Goal: Book appointment/travel/reservation

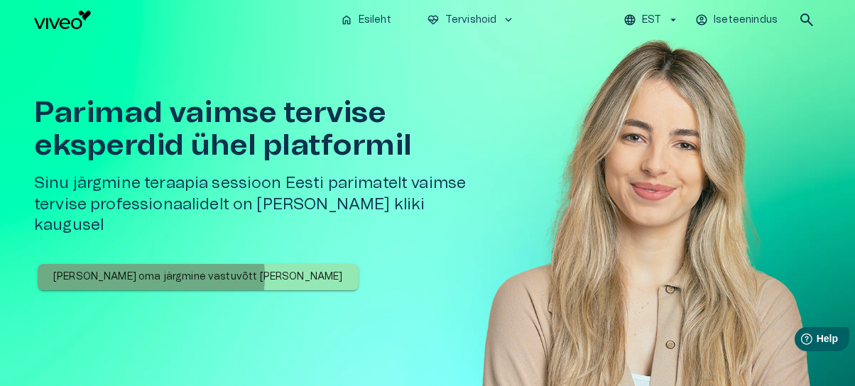
click at [151, 270] on p "[PERSON_NAME] oma järgmine vastuvõtt [PERSON_NAME]" at bounding box center [198, 277] width 290 height 15
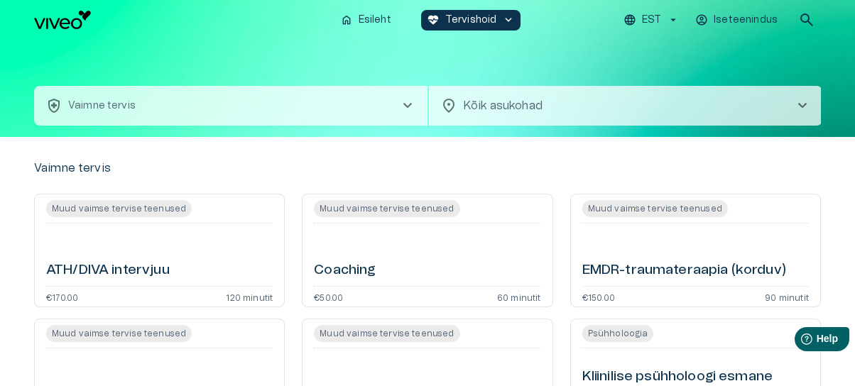
click at [801, 108] on span "chevron_right" at bounding box center [802, 105] width 17 height 17
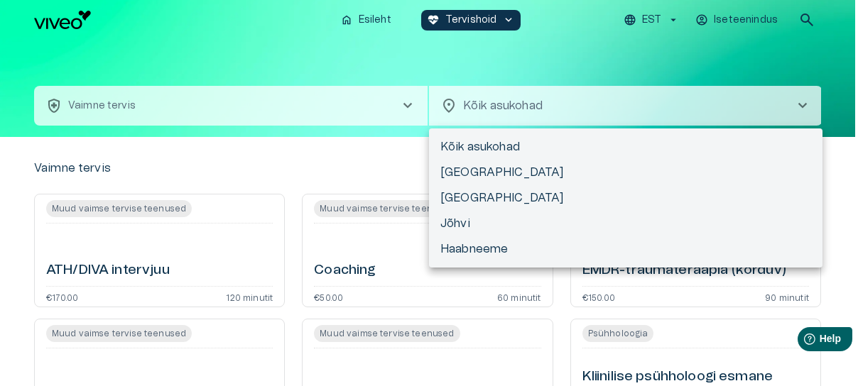
click at [474, 202] on li "[GEOGRAPHIC_DATA]" at bounding box center [626, 198] width 394 height 26
type input "**********"
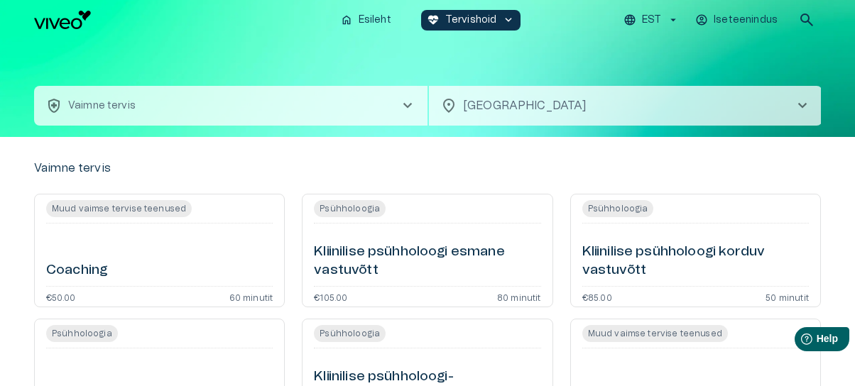
click at [399, 252] on h6 "Kliinilise psühholoogi esmane vastuvõtt" at bounding box center [427, 262] width 227 height 38
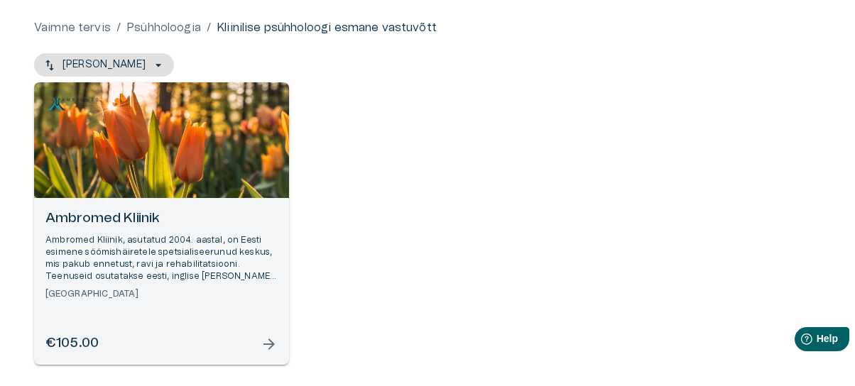
scroll to position [212, 0]
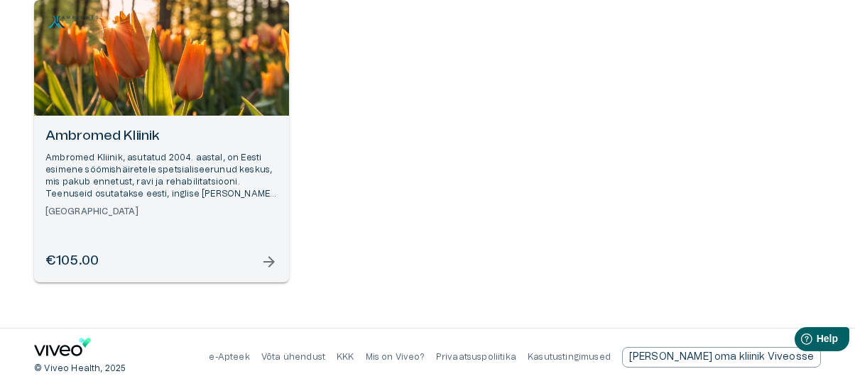
click at [269, 259] on span "arrow_forward" at bounding box center [269, 262] width 17 height 17
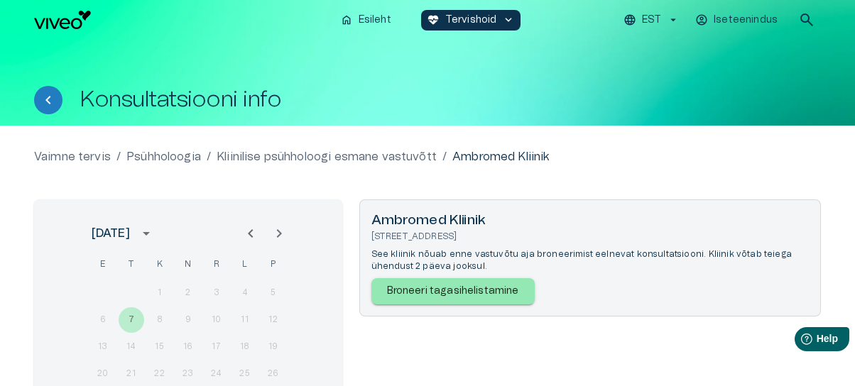
scroll to position [71, 0]
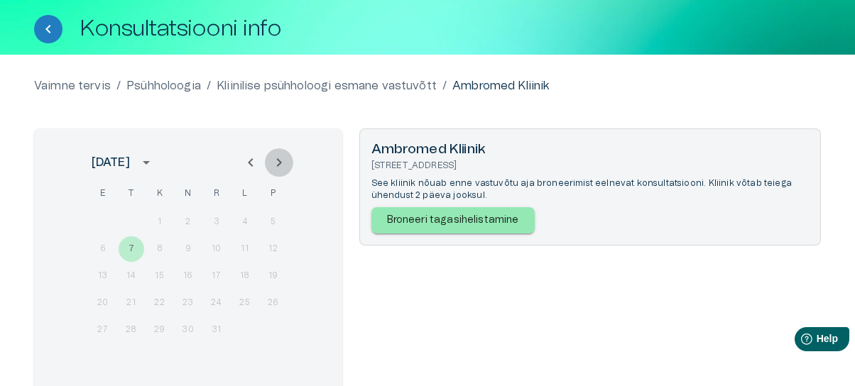
click at [278, 168] on icon "Next month" at bounding box center [279, 162] width 17 height 17
